Goal: Navigation & Orientation: Find specific page/section

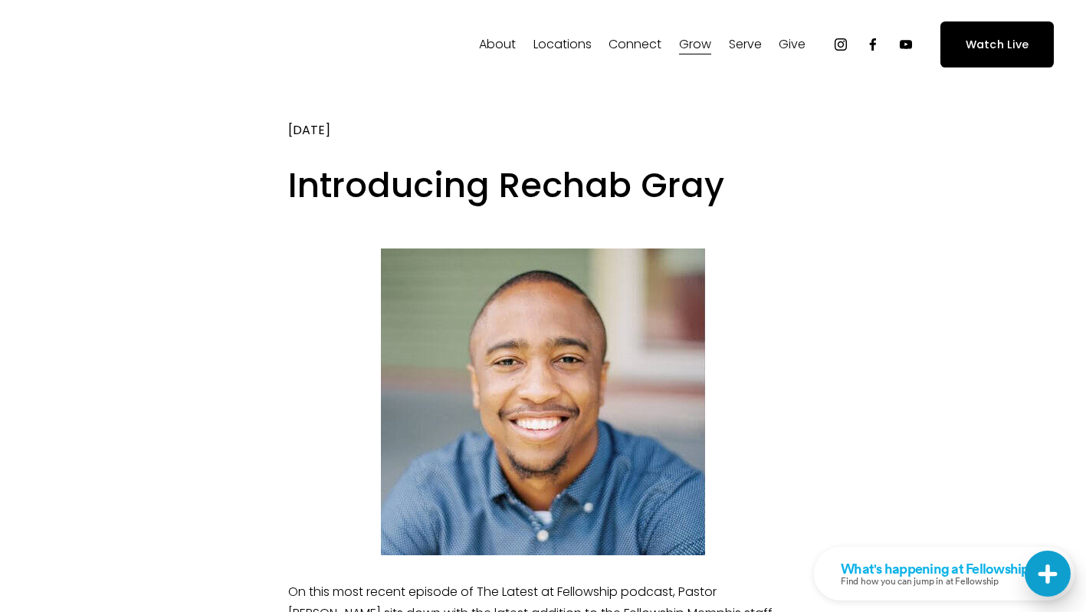
click at [500, 54] on span "About" at bounding box center [497, 45] width 37 height 22
click at [0, 0] on span "Staff" at bounding box center [0, 0] width 0 height 0
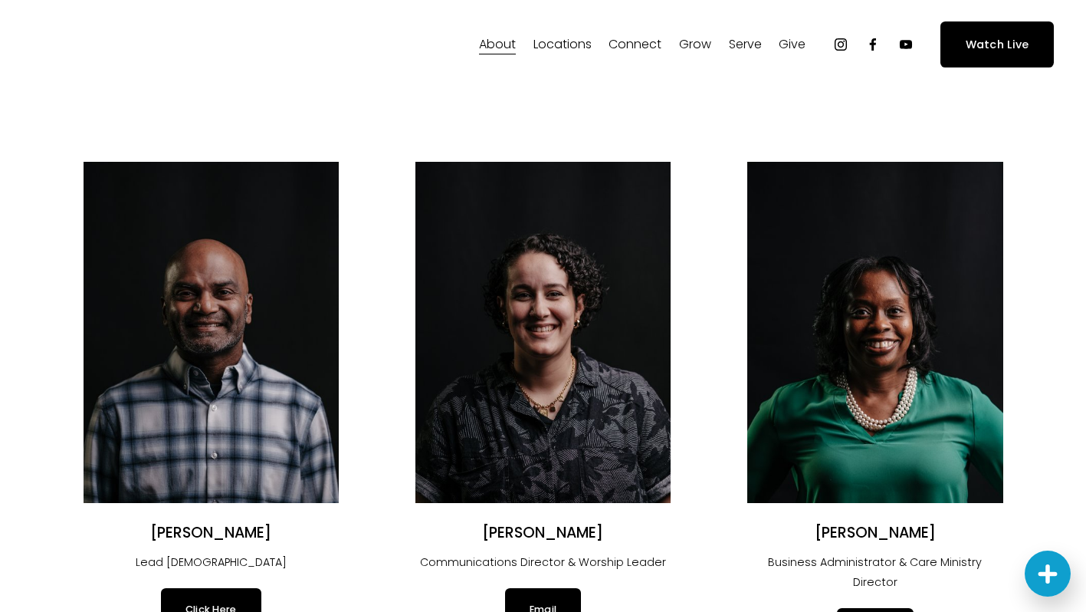
click at [507, 34] on span "About" at bounding box center [497, 45] width 37 height 22
click at [0, 0] on span "Our DNA" at bounding box center [0, 0] width 0 height 0
click at [0, 0] on span "Our Story & Beliefs" at bounding box center [0, 0] width 0 height 0
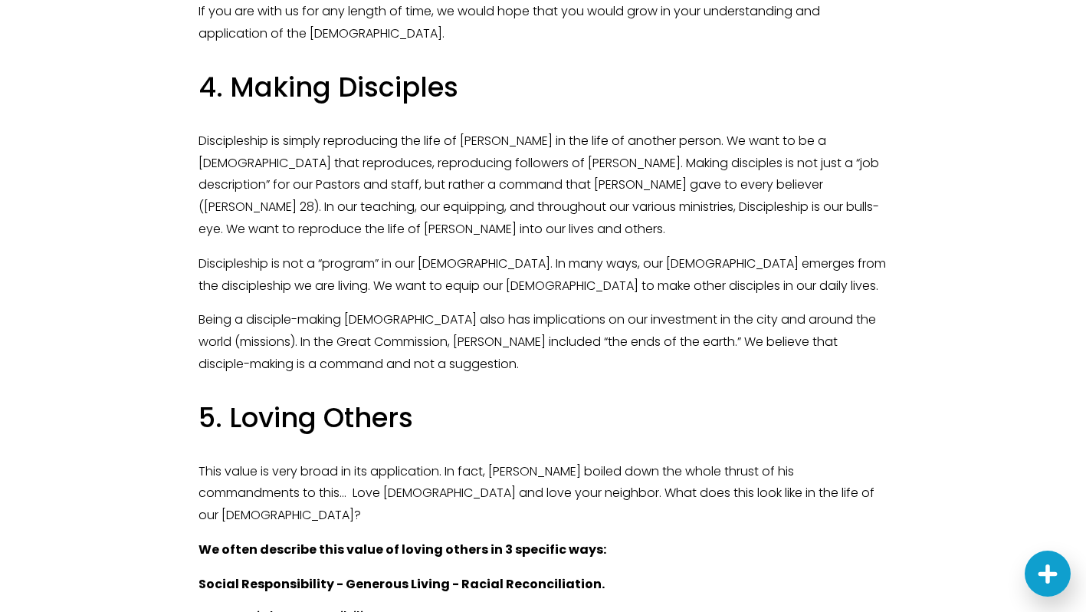
scroll to position [1986, 0]
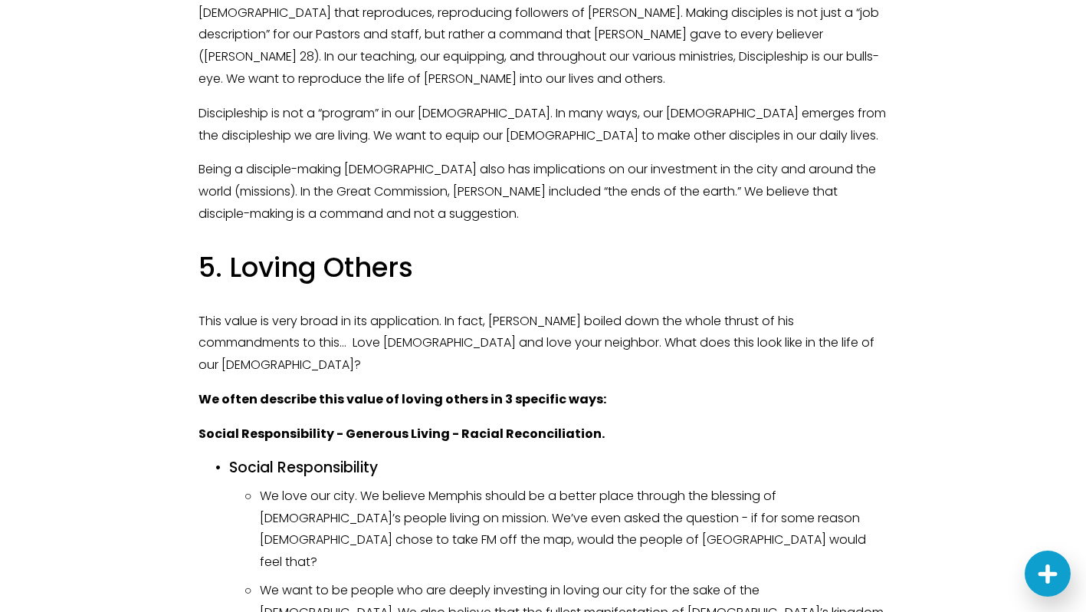
click at [1, 8] on div at bounding box center [543, 75] width 1086 height 3315
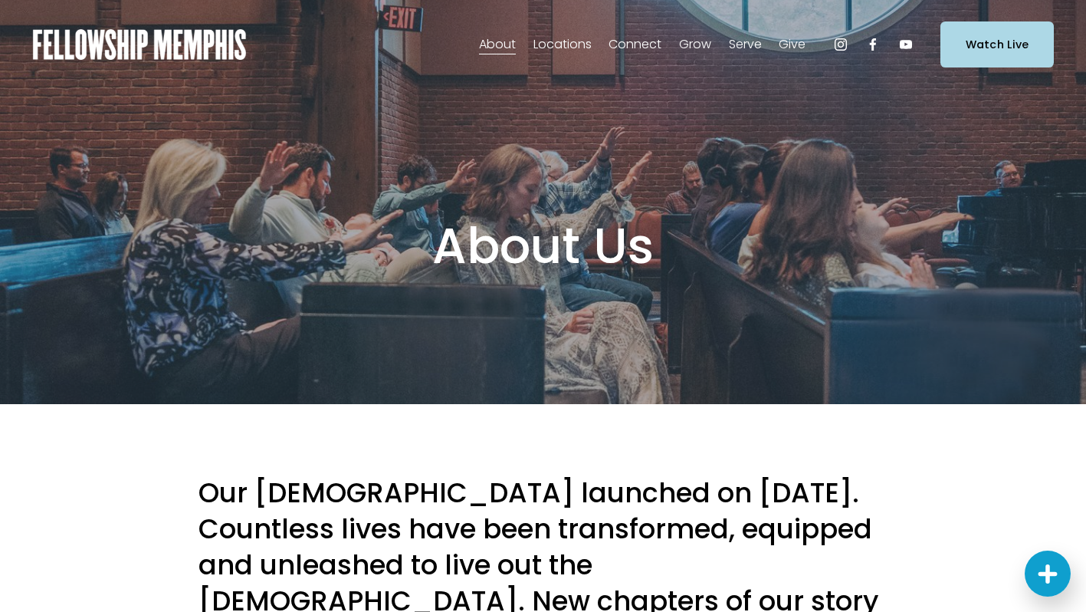
click at [491, 52] on span "About" at bounding box center [497, 45] width 37 height 22
click at [983, 33] on link "Watch Live" at bounding box center [996, 43] width 113 height 45
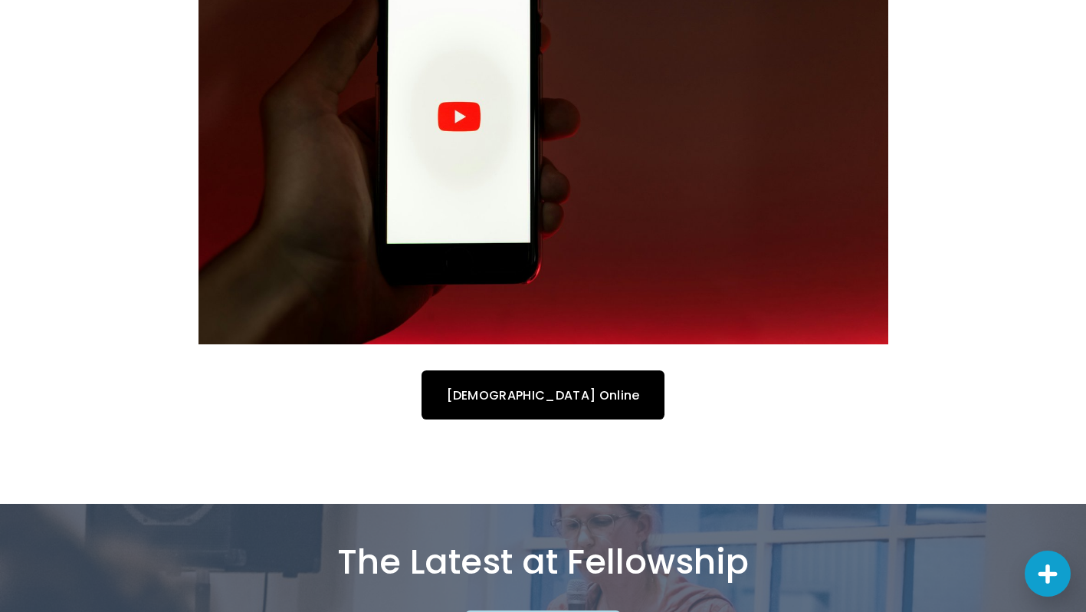
scroll to position [705, 0]
click at [513, 388] on link "[DEMOGRAPHIC_DATA] Online" at bounding box center [543, 394] width 242 height 48
